Goal: Complete application form: Complete application form

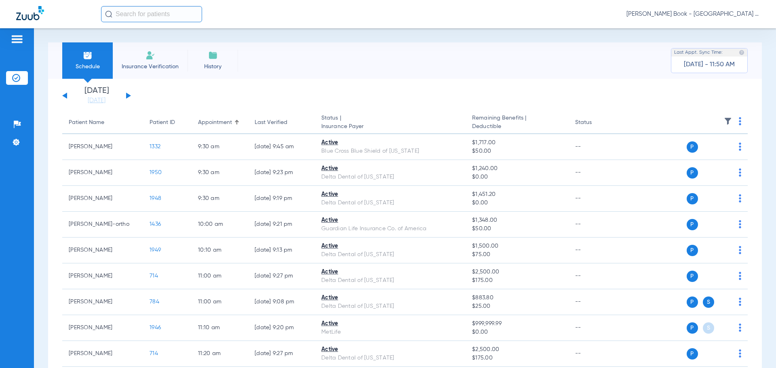
click at [126, 96] on div "[DATE] [DATE] [DATE] [DATE] [DATE] [DATE] [DATE] [DATE] [DATE] [DATE] [DATE] [D…" at bounding box center [96, 96] width 69 height 18
click at [127, 95] on button at bounding box center [128, 96] width 5 height 6
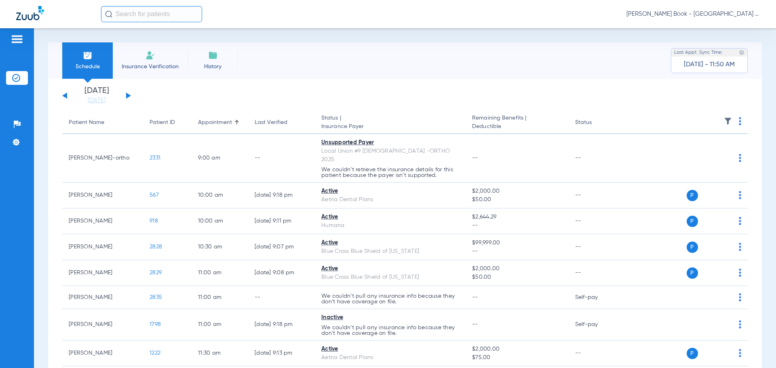
click at [127, 95] on button at bounding box center [128, 96] width 5 height 6
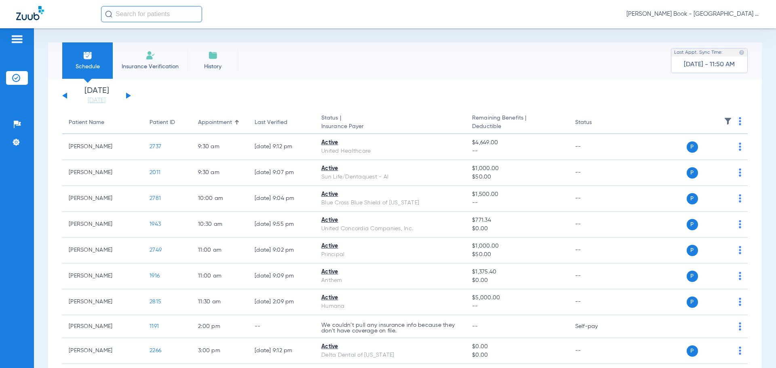
click at [127, 95] on button at bounding box center [128, 96] width 5 height 6
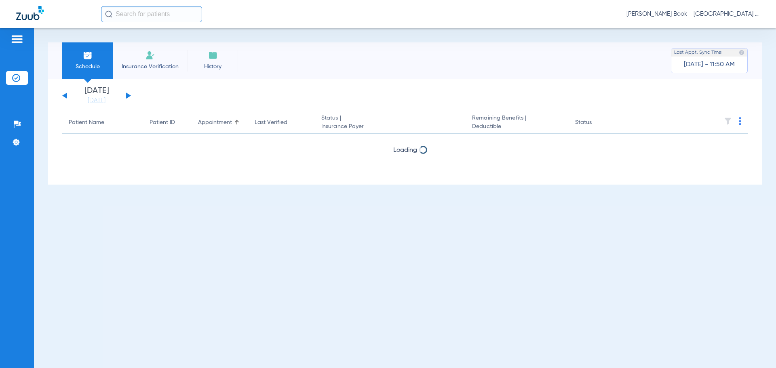
click at [127, 95] on button at bounding box center [128, 96] width 5 height 6
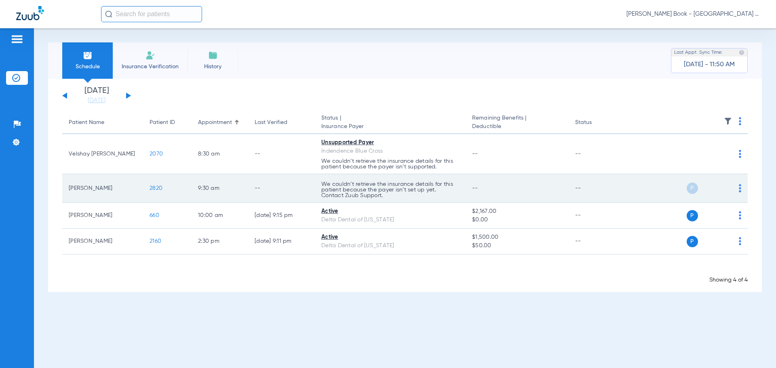
click at [692, 186] on span "P" at bounding box center [692, 188] width 11 height 11
click at [739, 188] on img at bounding box center [740, 188] width 2 height 8
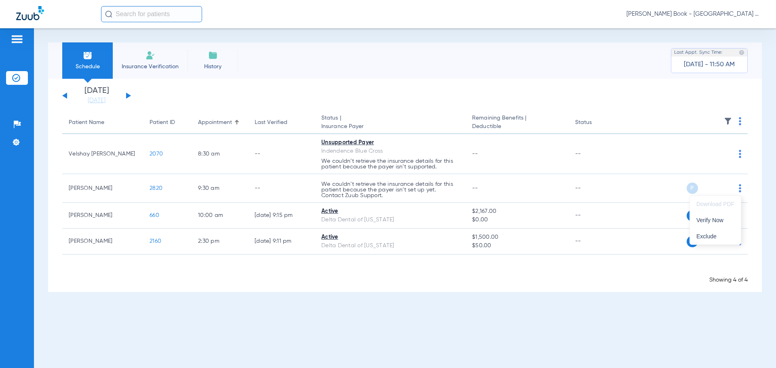
click at [636, 185] on div at bounding box center [388, 184] width 776 height 368
click at [64, 96] on button at bounding box center [64, 96] width 5 height 6
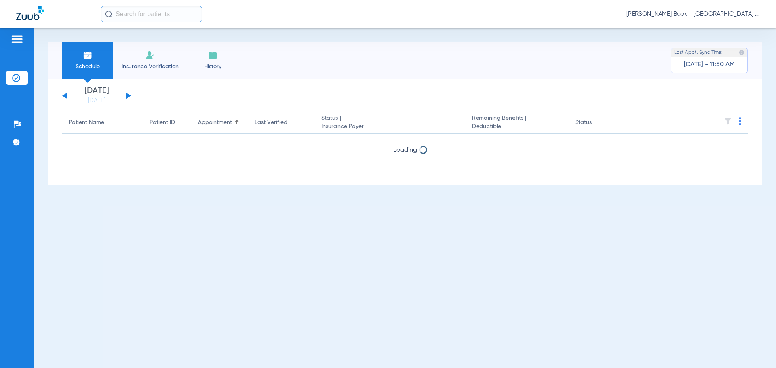
click at [64, 96] on button at bounding box center [64, 96] width 5 height 6
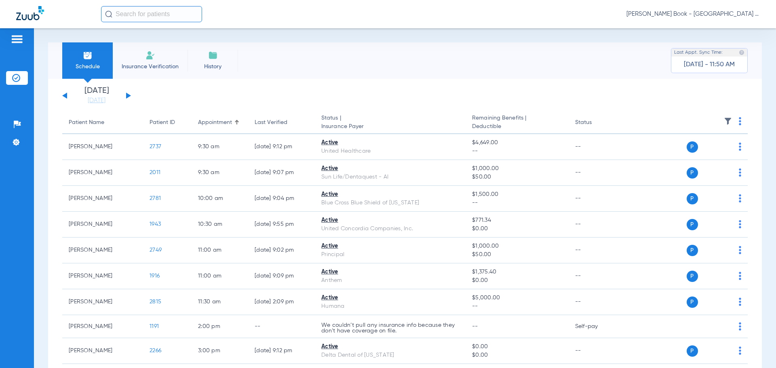
click at [64, 96] on button at bounding box center [64, 96] width 5 height 6
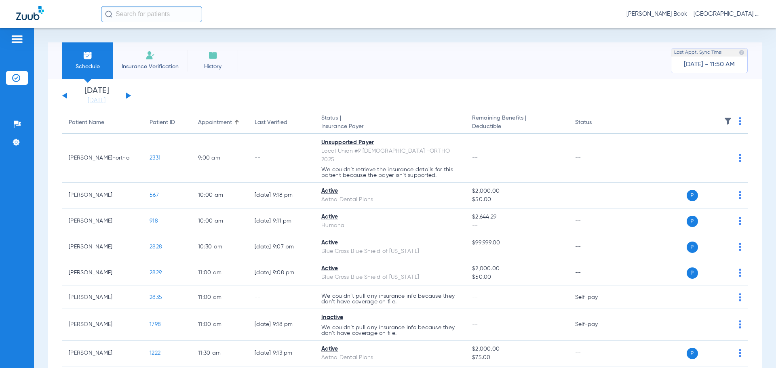
click at [64, 96] on button at bounding box center [64, 96] width 5 height 6
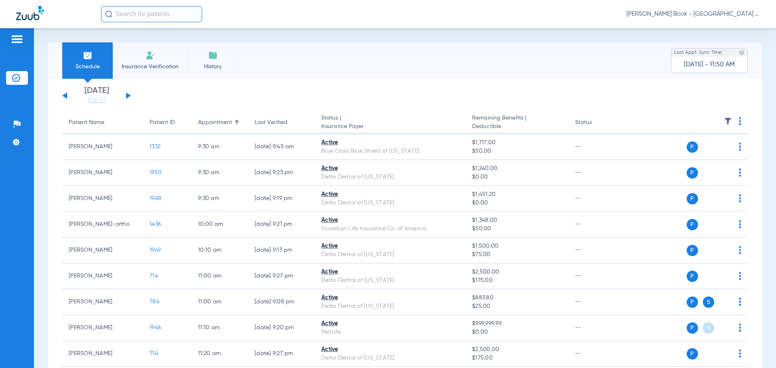
click at [125, 95] on div "[DATE] [DATE] [DATE] [DATE] [DATE] [DATE] [DATE] [DATE] [DATE] [DATE] [DATE] [D…" at bounding box center [96, 96] width 69 height 18
click at [127, 95] on button at bounding box center [128, 96] width 5 height 6
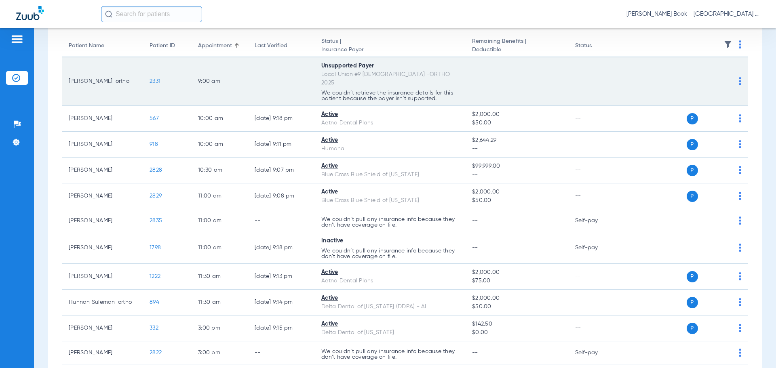
scroll to position [81, 0]
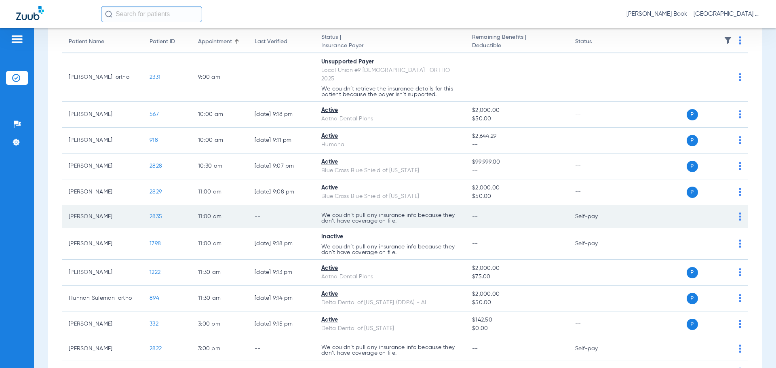
click at [404, 213] on p "We couldn’t pull any insurance info because they don’t have coverage on file." at bounding box center [390, 218] width 138 height 11
click at [275, 213] on td "--" at bounding box center [281, 216] width 67 height 23
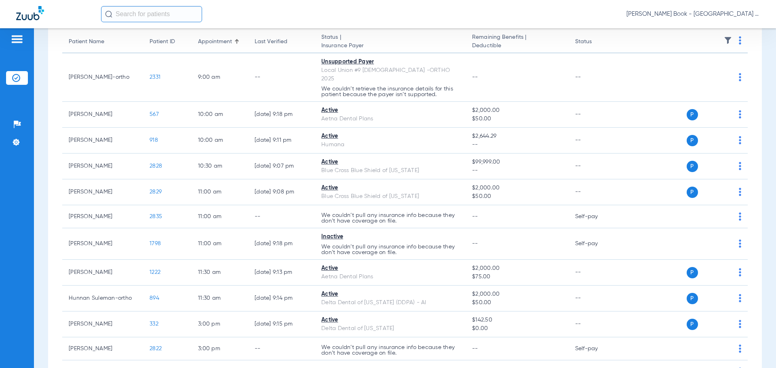
drag, startPoint x: 341, startPoint y: 13, endPoint x: 317, endPoint y: 13, distance: 23.5
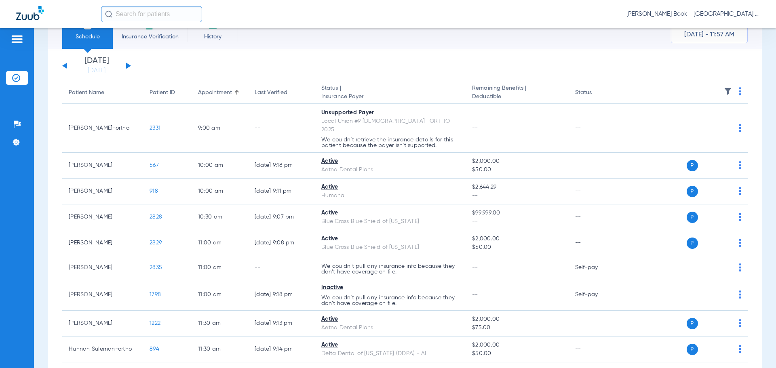
scroll to position [0, 0]
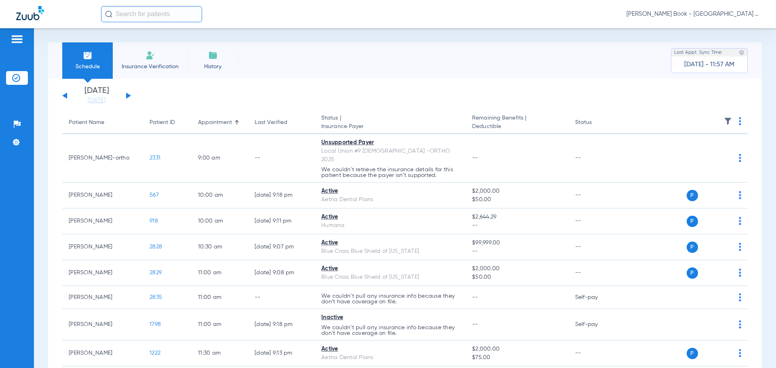
click at [127, 96] on button at bounding box center [128, 96] width 5 height 6
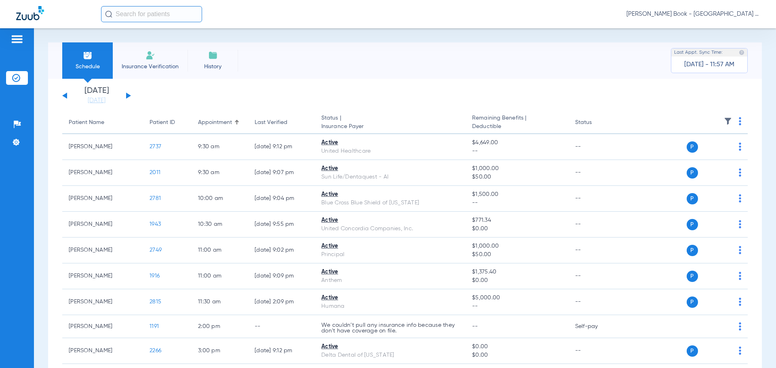
click at [127, 96] on button at bounding box center [128, 96] width 5 height 6
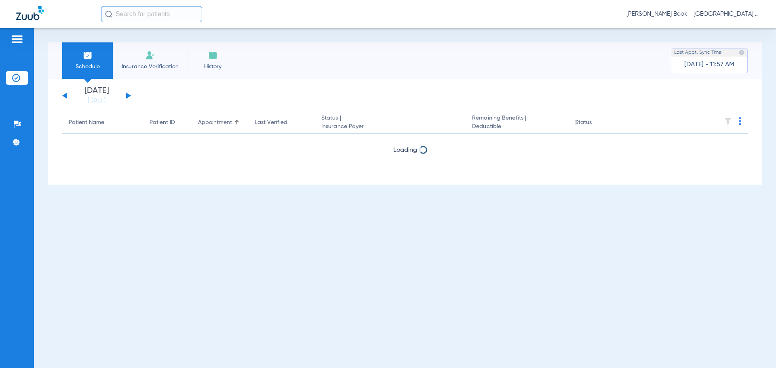
click at [127, 96] on button at bounding box center [128, 96] width 5 height 6
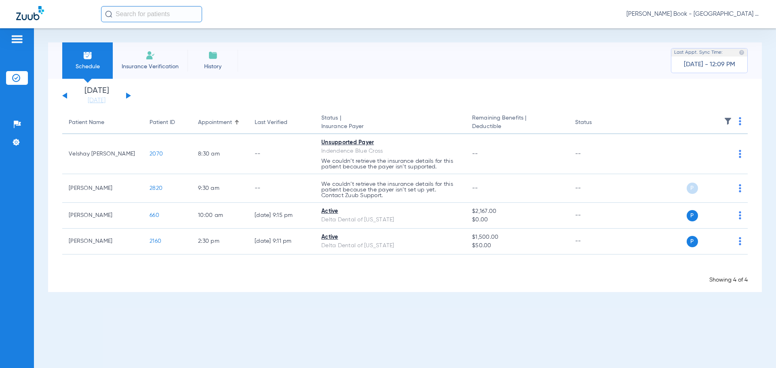
drag, startPoint x: 150, startPoint y: 63, endPoint x: 243, endPoint y: 86, distance: 95.9
click at [150, 63] on span "Insurance Verification" at bounding box center [150, 67] width 63 height 8
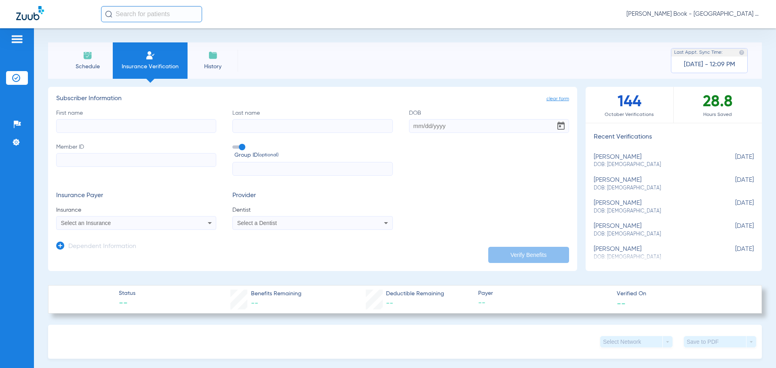
click at [133, 126] on input "First name" at bounding box center [136, 126] width 160 height 14
type input "[PERSON_NAME]"
type input "[DATE]"
click at [131, 158] on input "Member ID" at bounding box center [136, 160] width 160 height 14
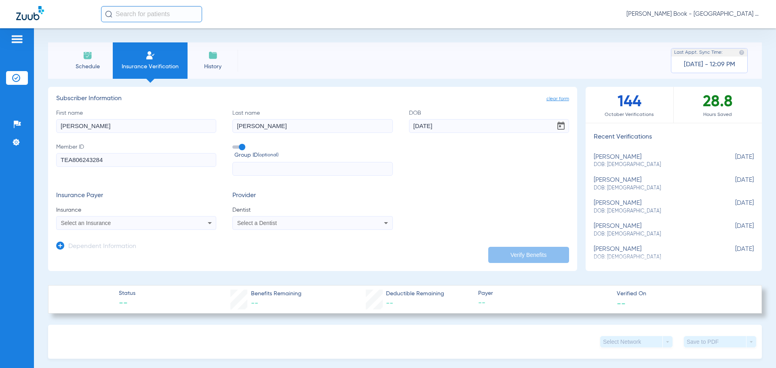
type input "TEA806243284"
click at [258, 168] on input "text" at bounding box center [313, 169] width 160 height 14
type input "P13168"
click at [125, 226] on div "Select an Insurance" at bounding box center [121, 223] width 121 height 6
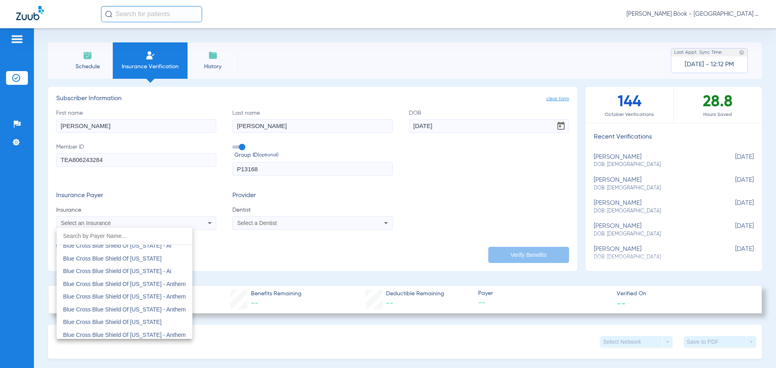
scroll to position [631, 0]
click at [129, 309] on span "Blue Cross Blue Shield Of [US_STATE]" at bounding box center [112, 308] width 99 height 6
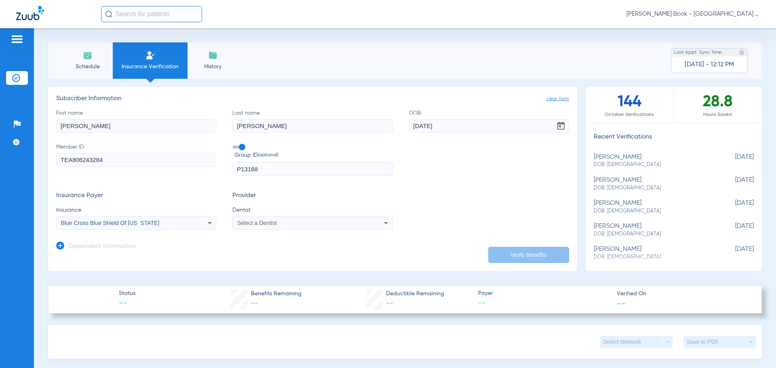
click at [296, 225] on div "Select a Dentist" at bounding box center [297, 223] width 121 height 6
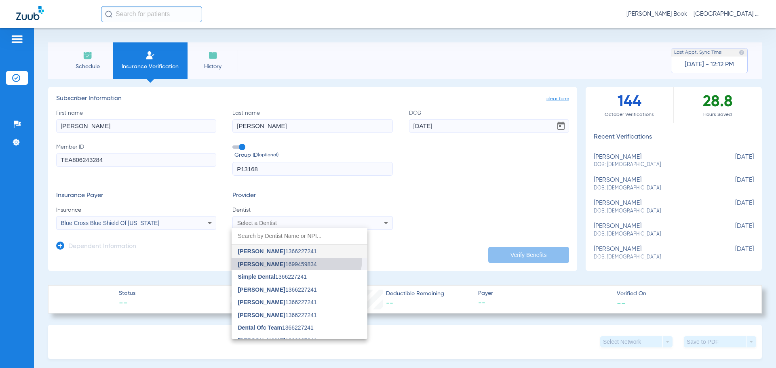
click at [293, 258] on mat-option "[PERSON_NAME] 1699459834" at bounding box center [300, 264] width 136 height 13
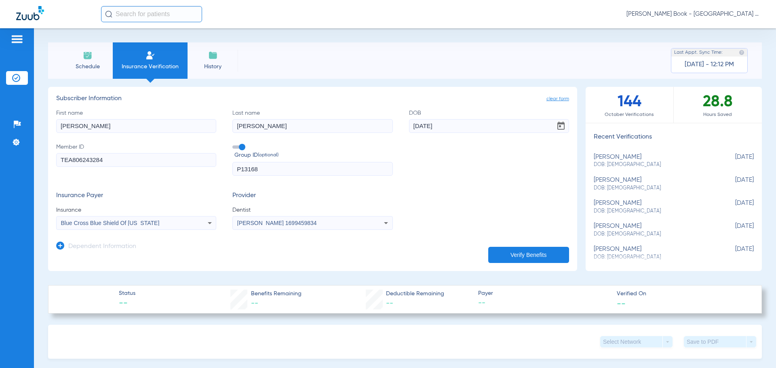
click at [521, 255] on button "Verify Benefits" at bounding box center [529, 255] width 81 height 16
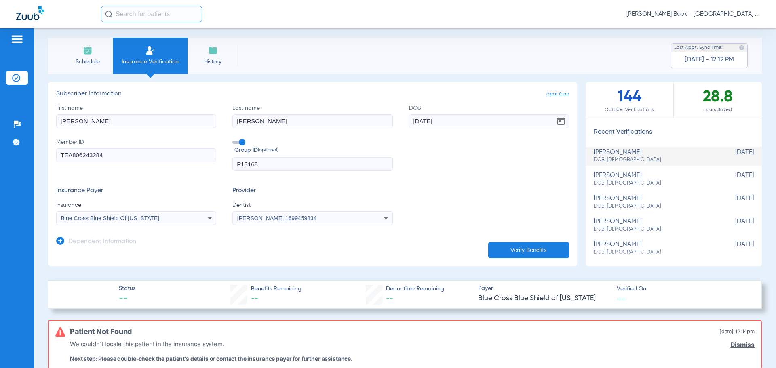
scroll to position [0, 0]
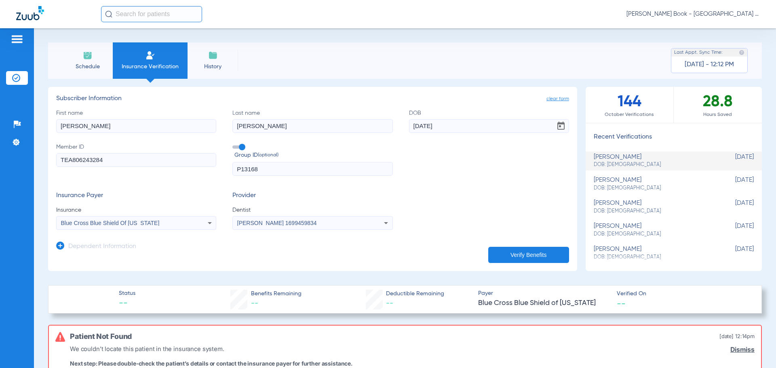
click at [73, 157] on input "TEA806243284" at bounding box center [136, 160] width 160 height 14
drag, startPoint x: 71, startPoint y: 160, endPoint x: 53, endPoint y: 161, distance: 18.2
click at [53, 161] on app-manual-verification-form "clear form Subscriber Information First name [PERSON_NAME] Last name [PERSON_NA…" at bounding box center [312, 179] width 529 height 184
type input "806243284"
click at [523, 252] on button "Verify Benefits" at bounding box center [529, 255] width 81 height 16
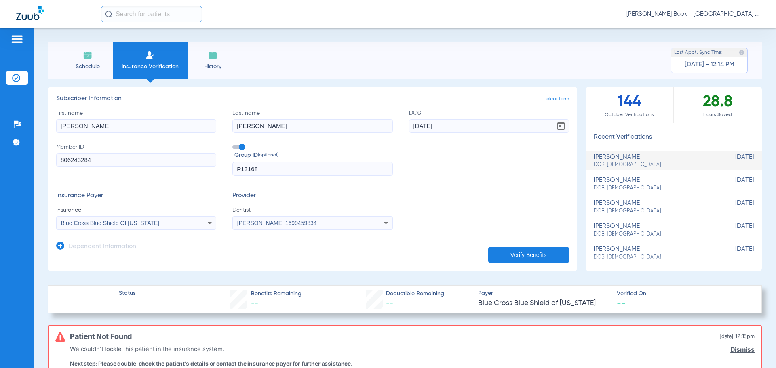
click at [171, 224] on div "Blue Cross Blue Shield Of [US_STATE]" at bounding box center [121, 223] width 121 height 6
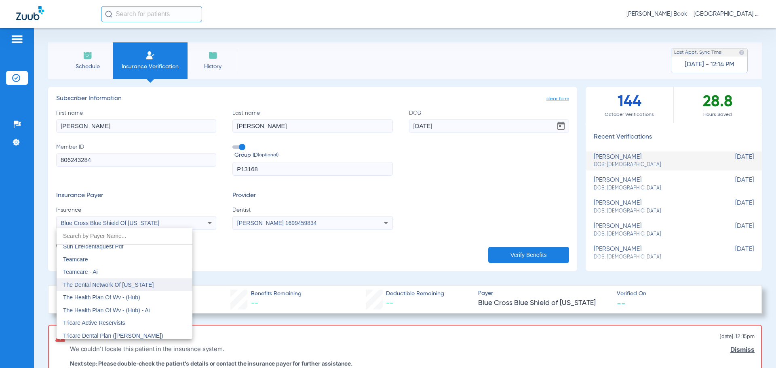
scroll to position [4448, 0]
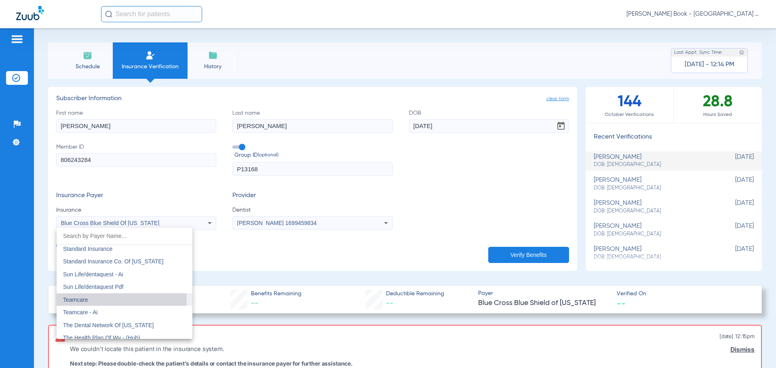
click at [119, 298] on mat-option "Teamcare" at bounding box center [125, 300] width 136 height 13
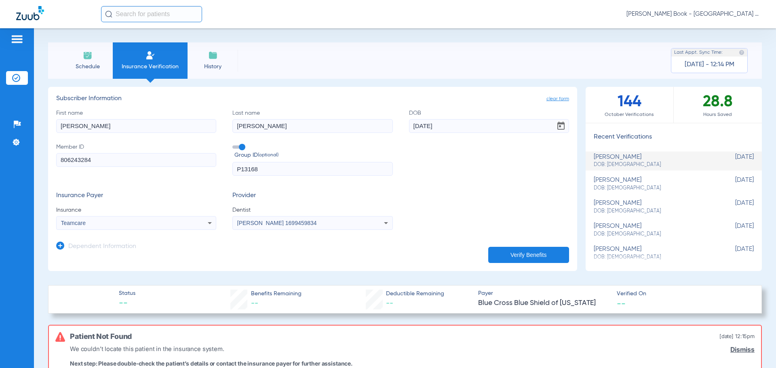
click at [525, 256] on button "Verify Benefits" at bounding box center [529, 255] width 81 height 16
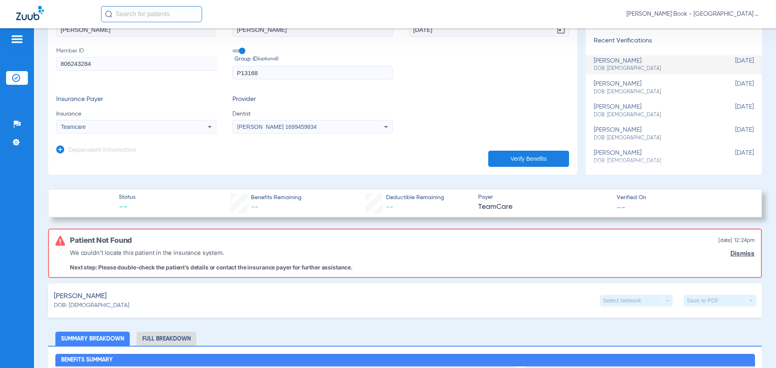
scroll to position [0, 0]
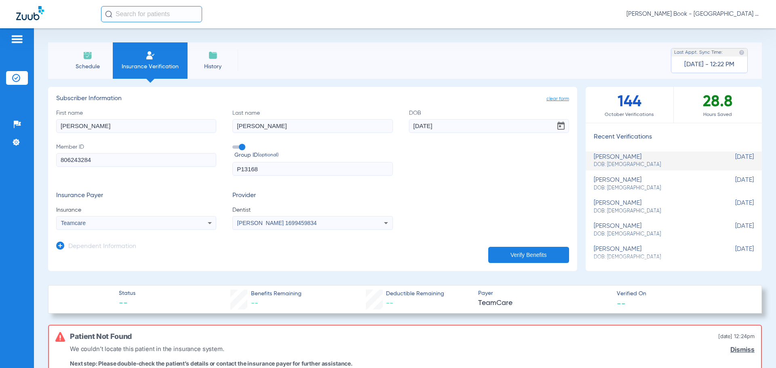
click at [95, 62] on li "Schedule" at bounding box center [87, 60] width 51 height 36
